Goal: Use online tool/utility: Utilize a website feature to perform a specific function

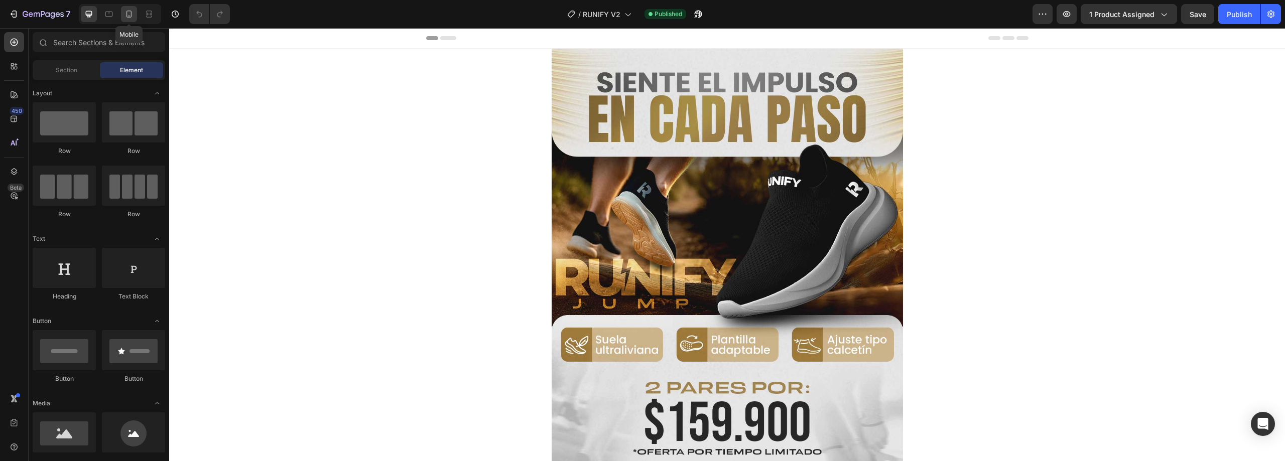
click at [125, 15] on icon at bounding box center [129, 14] width 10 height 10
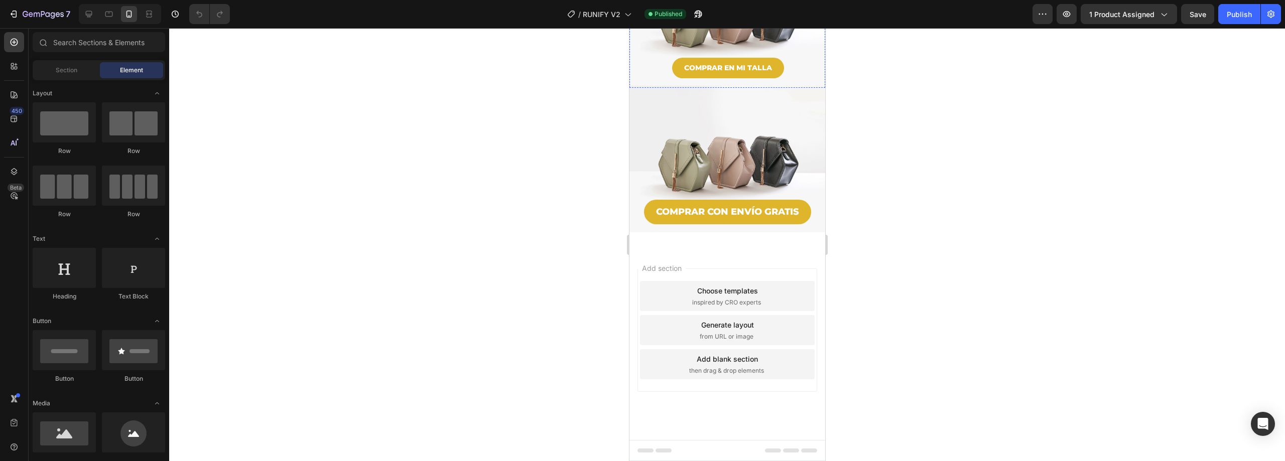
scroll to position [903, 0]
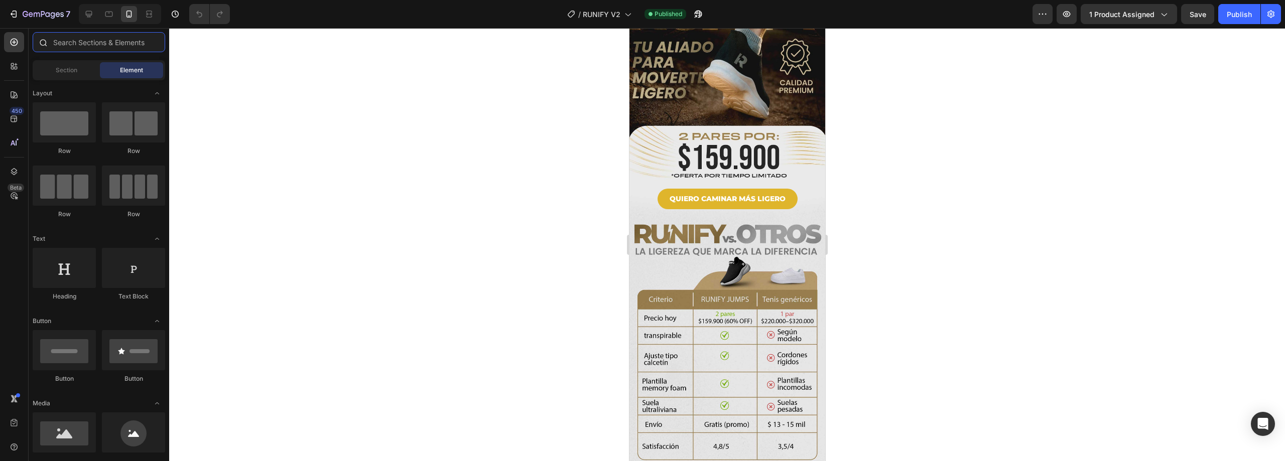
click at [125, 44] on input "text" at bounding box center [99, 42] width 132 height 20
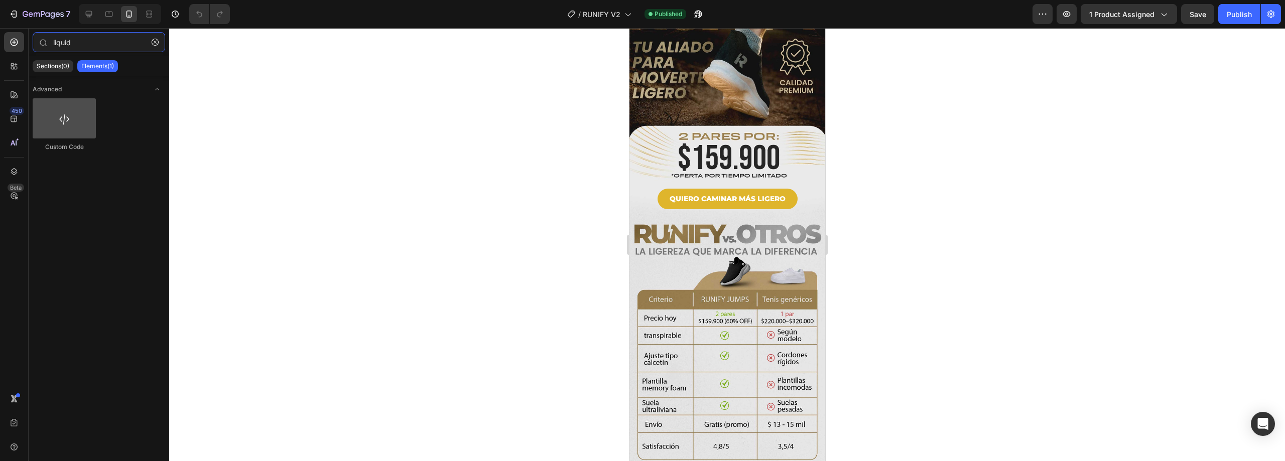
type input "liquid"
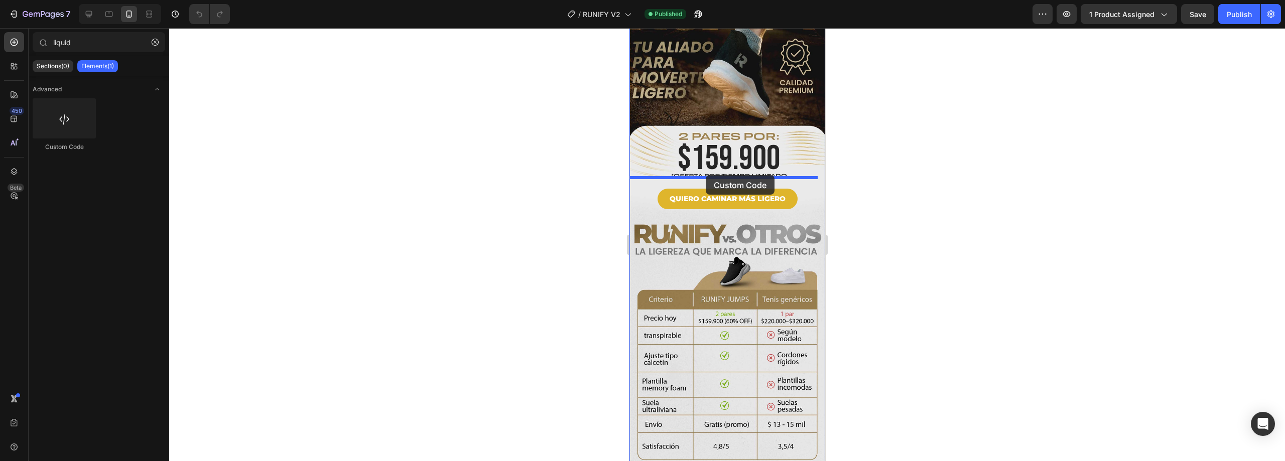
drag, startPoint x: 699, startPoint y: 153, endPoint x: 705, endPoint y: 175, distance: 22.9
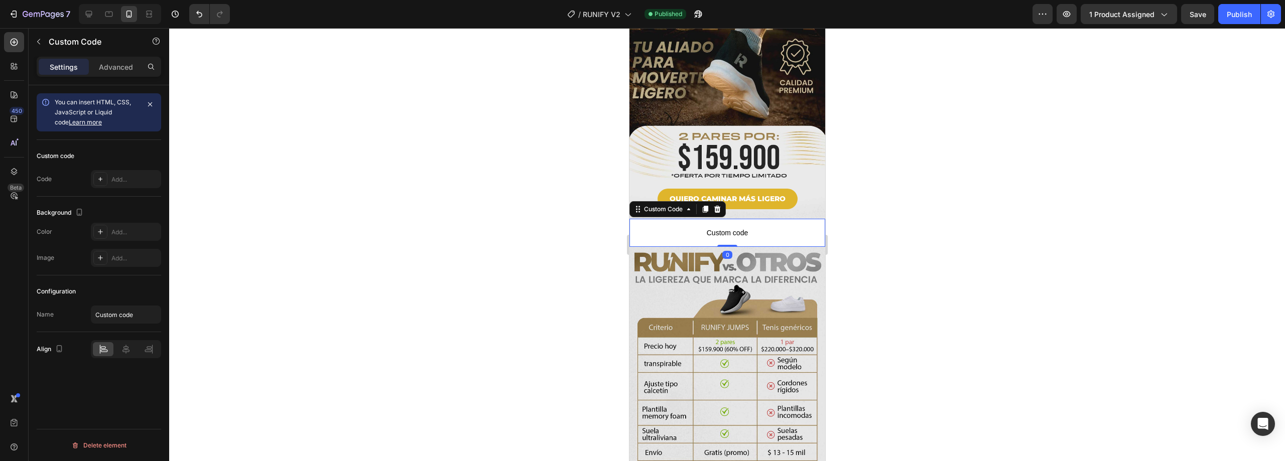
click at [753, 227] on span "Custom code" at bounding box center [727, 233] width 196 height 12
click at [108, 63] on p "Advanced" at bounding box center [116, 67] width 34 height 11
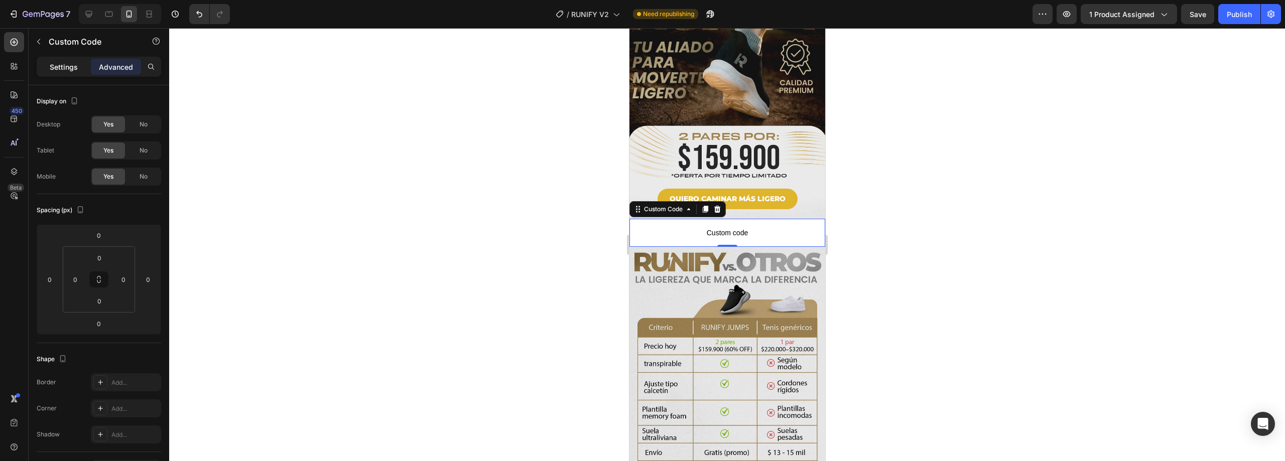
click at [60, 74] on div "Settings" at bounding box center [64, 67] width 50 height 16
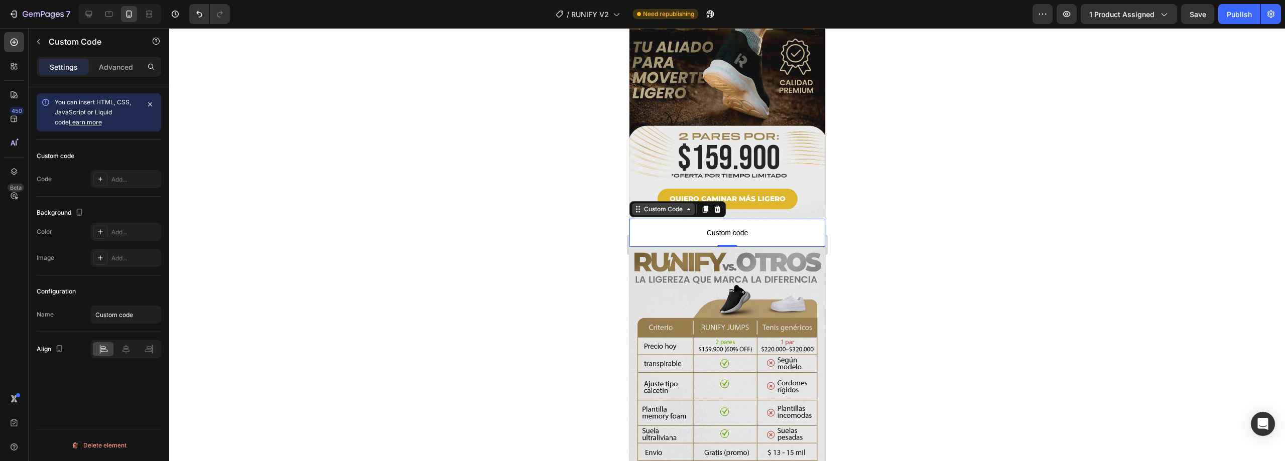
click at [677, 205] on div "Custom Code" at bounding box center [662, 209] width 43 height 9
click at [637, 205] on icon at bounding box center [637, 209] width 8 height 8
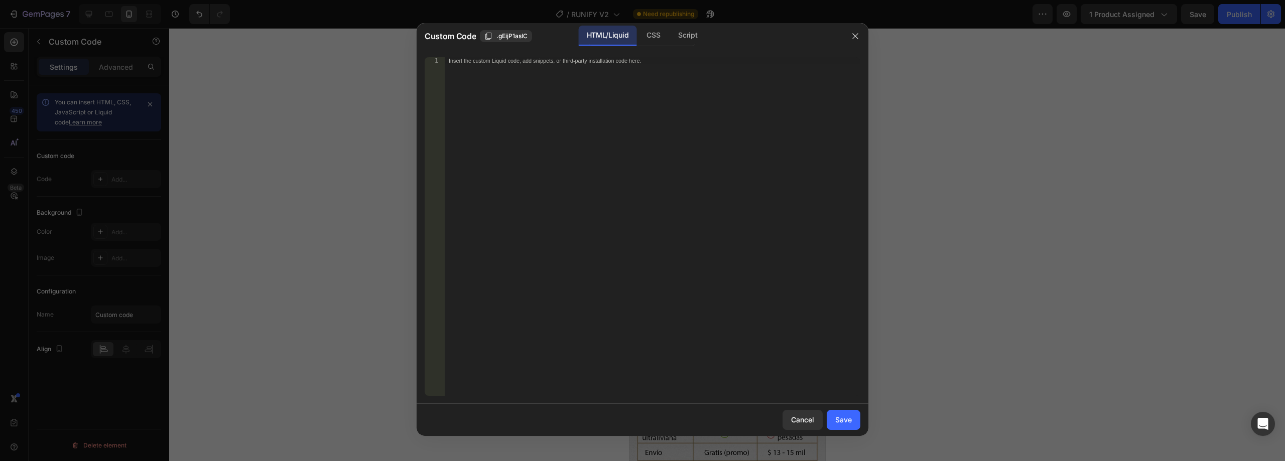
click at [480, 70] on div "Insert the custom Liquid code, add snippets, or third-party installation code h…" at bounding box center [653, 233] width 416 height 353
click at [809, 414] on button "Cancel" at bounding box center [802, 420] width 40 height 20
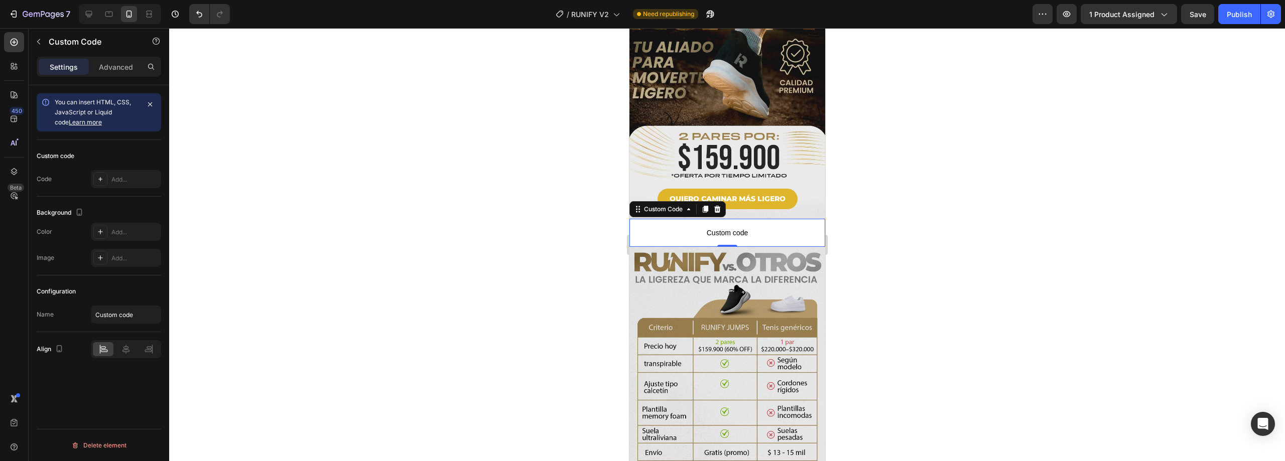
click at [733, 227] on span "Custom code" at bounding box center [727, 233] width 196 height 12
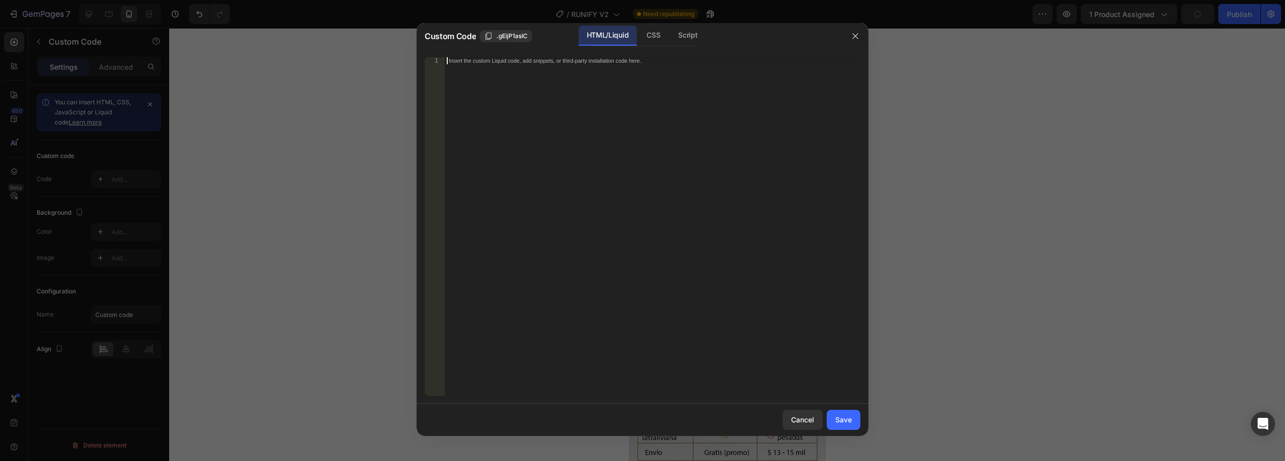
click at [506, 68] on div "Insert the custom Liquid code, add snippets, or third-party installation code h…" at bounding box center [653, 233] width 416 height 353
paste textarea "</html>"
type textarea "</html>"
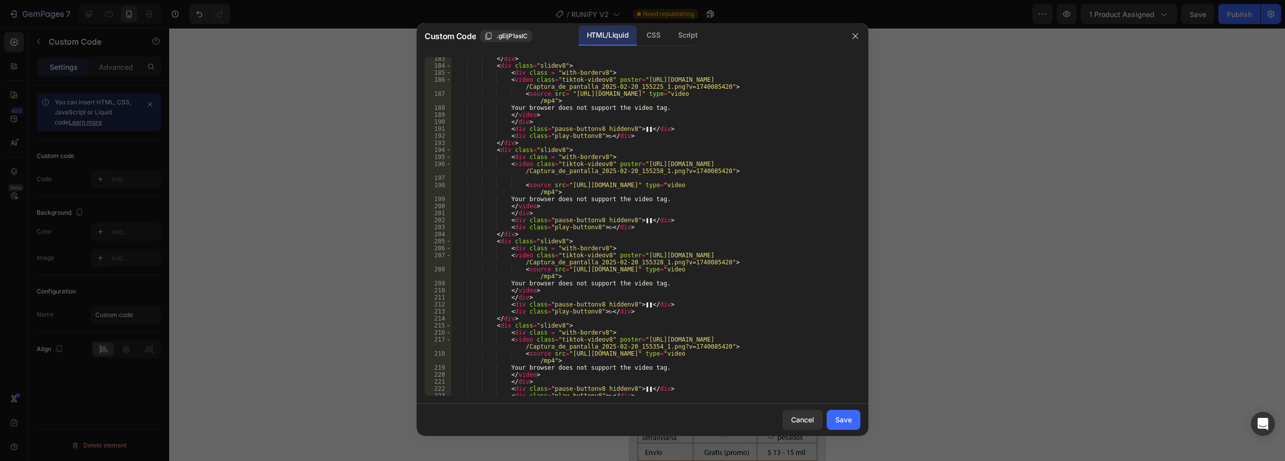
scroll to position [1475, 0]
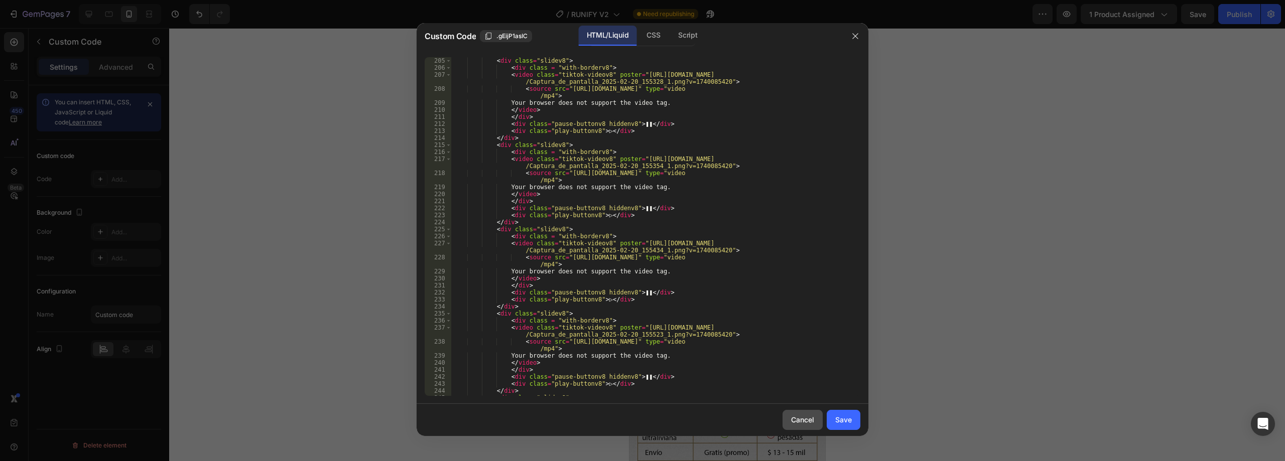
click at [798, 426] on button "Cancel" at bounding box center [802, 420] width 40 height 20
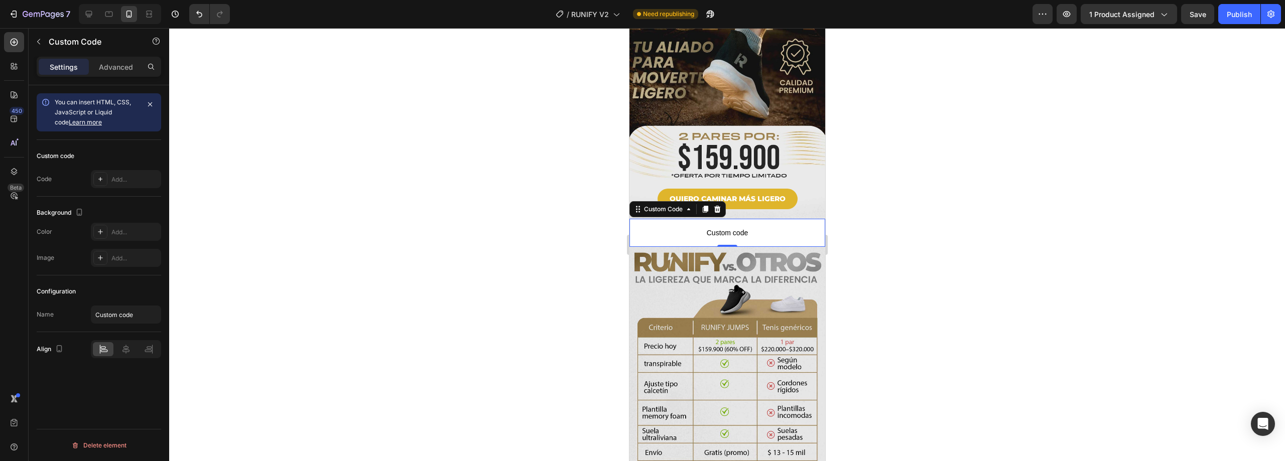
drag, startPoint x: 720, startPoint y: 171, endPoint x: 744, endPoint y: 184, distance: 28.1
click at [720, 205] on icon at bounding box center [717, 209] width 8 height 8
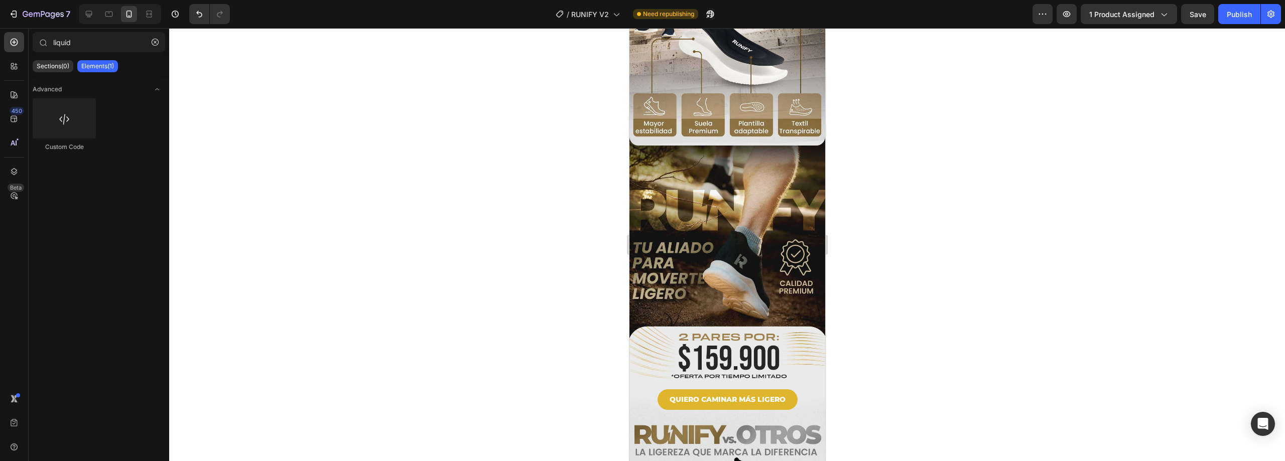
scroll to position [652, 0]
